Goal: Check status: Check status

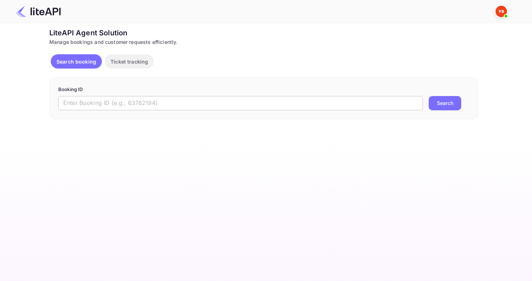
click at [93, 100] on input "text" at bounding box center [240, 103] width 365 height 14
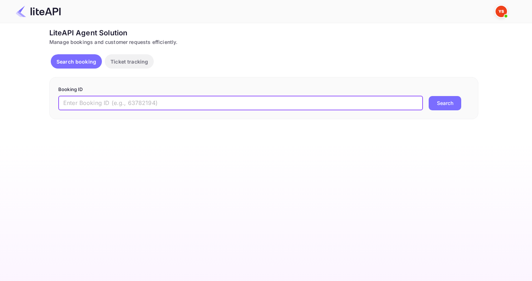
paste input "8877633"
type input "8877633"
click at [429, 96] on button "Search" at bounding box center [445, 103] width 33 height 14
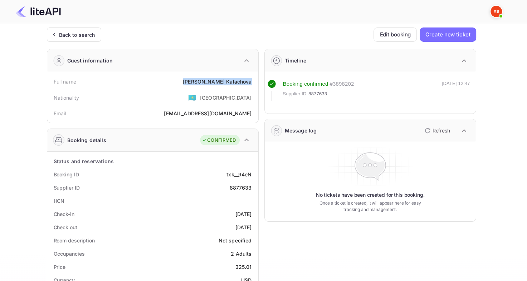
drag, startPoint x: 211, startPoint y: 76, endPoint x: 255, endPoint y: 82, distance: 45.1
click at [255, 82] on div "Full name [PERSON_NAME] Nationality 🇰🇿 [DEMOGRAPHIC_DATA] Email [EMAIL_ADDRESS]…" at bounding box center [152, 97] width 211 height 51
copy div "[PERSON_NAME]"
drag, startPoint x: 235, startPoint y: 267, endPoint x: 251, endPoint y: 269, distance: 16.9
click at [251, 269] on div "Price 325.01" at bounding box center [152, 267] width 205 height 13
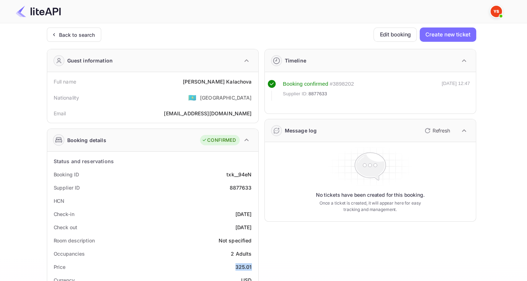
copy div "325.01"
click at [237, 187] on div "8877633" at bounding box center [240, 188] width 22 height 8
copy div "8877633"
